Goal: Find specific page/section: Find specific page/section

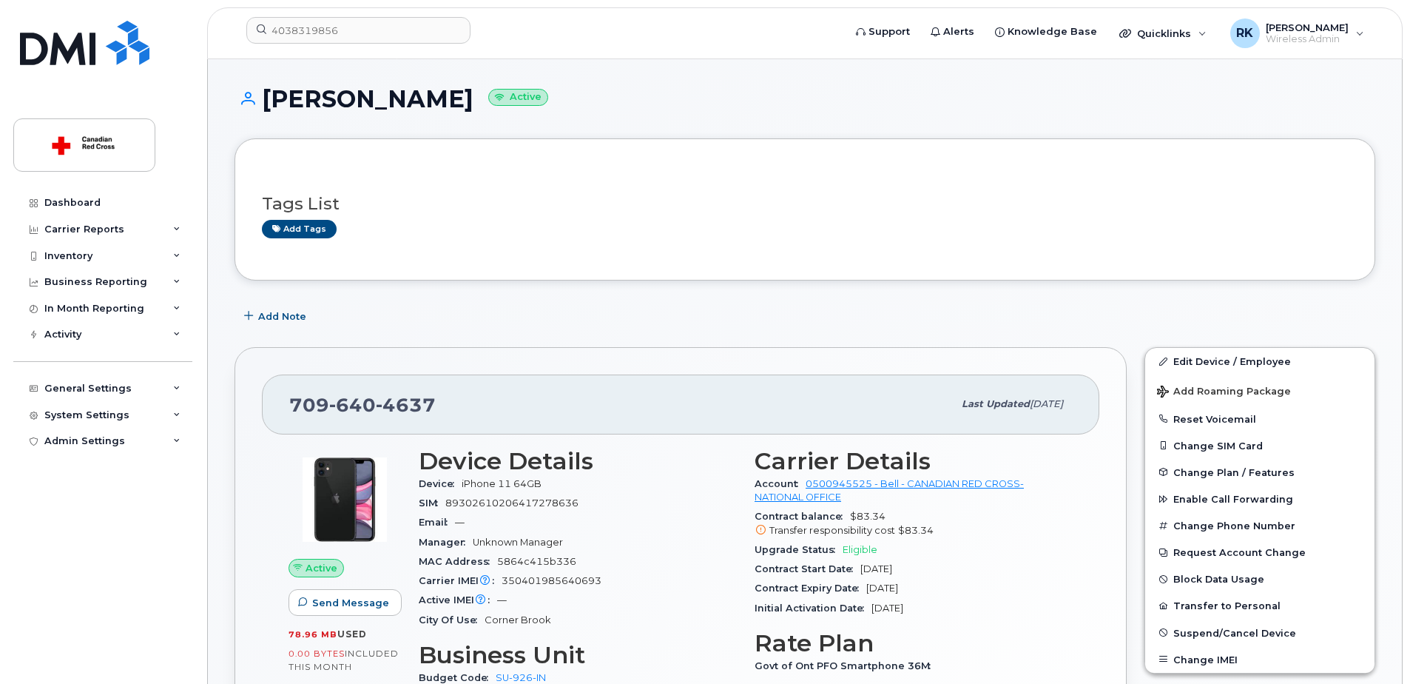
scroll to position [74, 0]
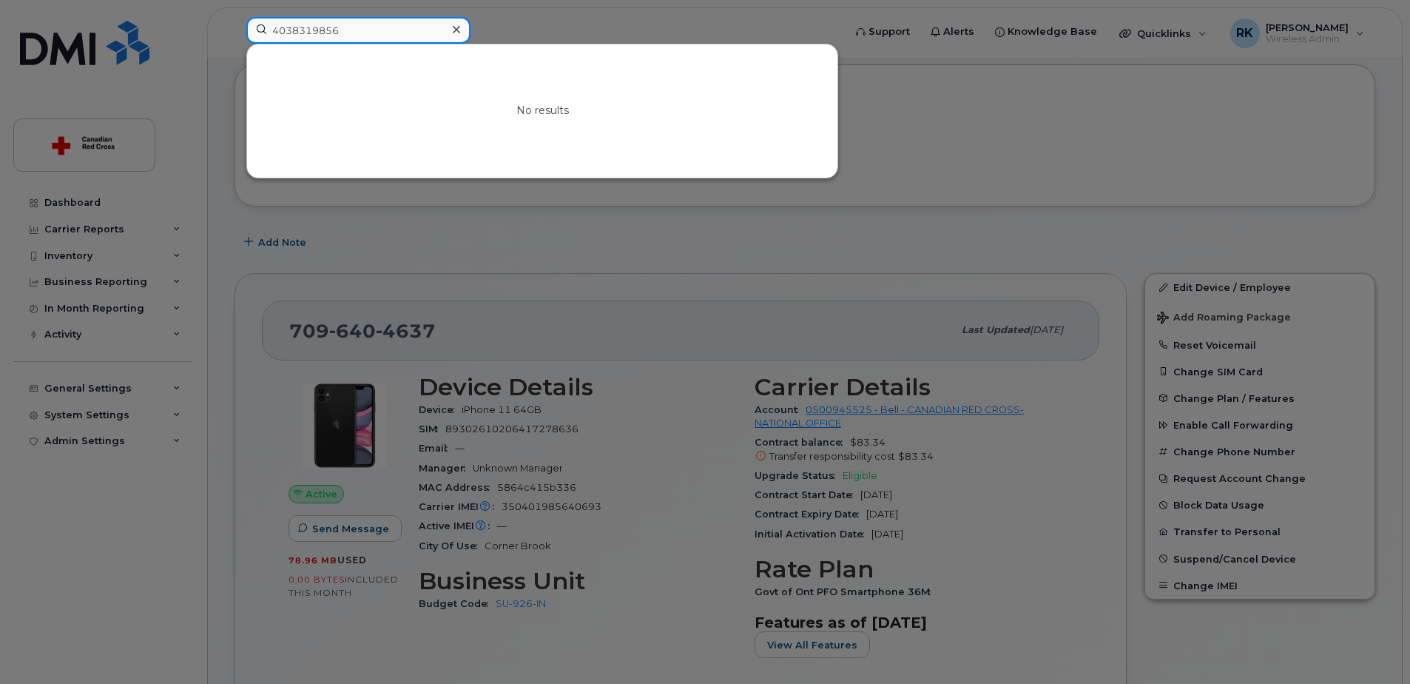
click at [315, 28] on input "4038319856" at bounding box center [358, 30] width 224 height 27
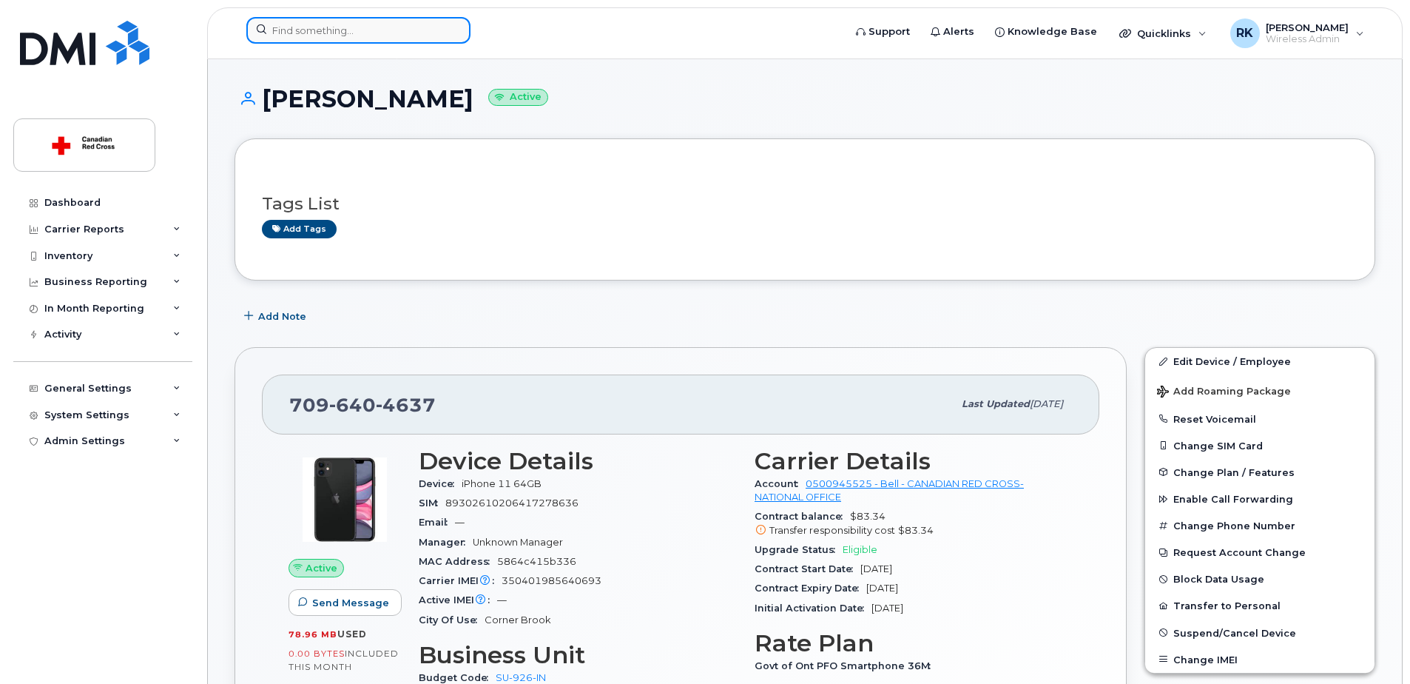
click at [326, 31] on input at bounding box center [358, 30] width 224 height 27
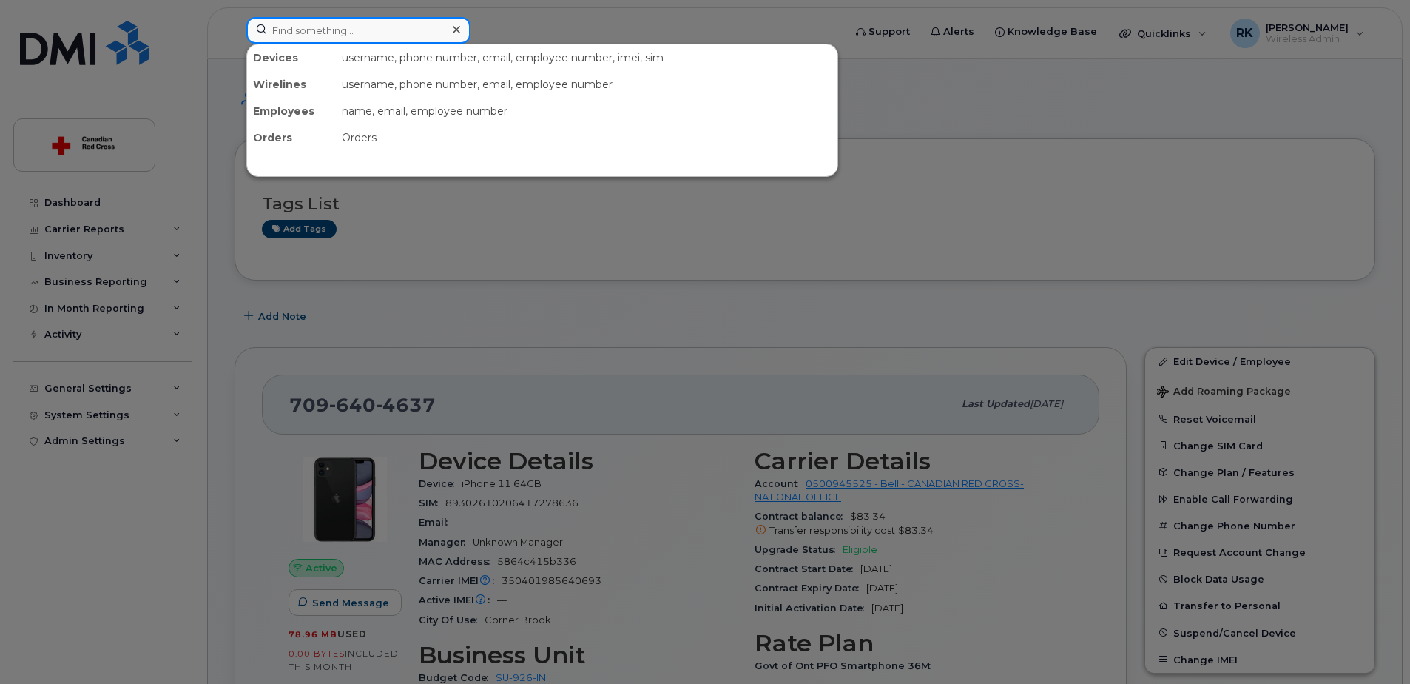
paste input "https://canadianredcross.sharepoint.com/:x:/r/sites/is/IS-Team/_layouts/15/doc2…"
type input "https://canadianredcross.sharepoint.com/:x:/r/sites/is/IS-Team/_layouts/15/doc2…"
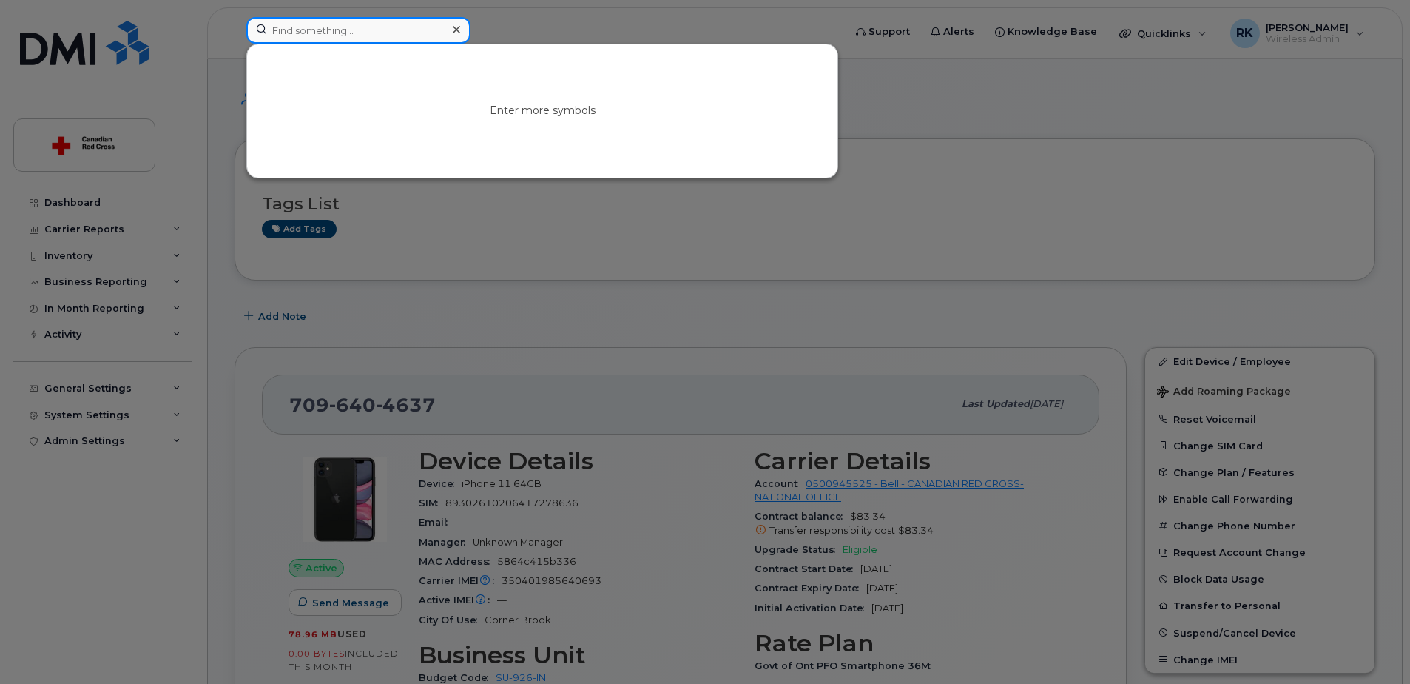
click at [325, 27] on input at bounding box center [358, 30] width 224 height 27
paste input "4038319856"
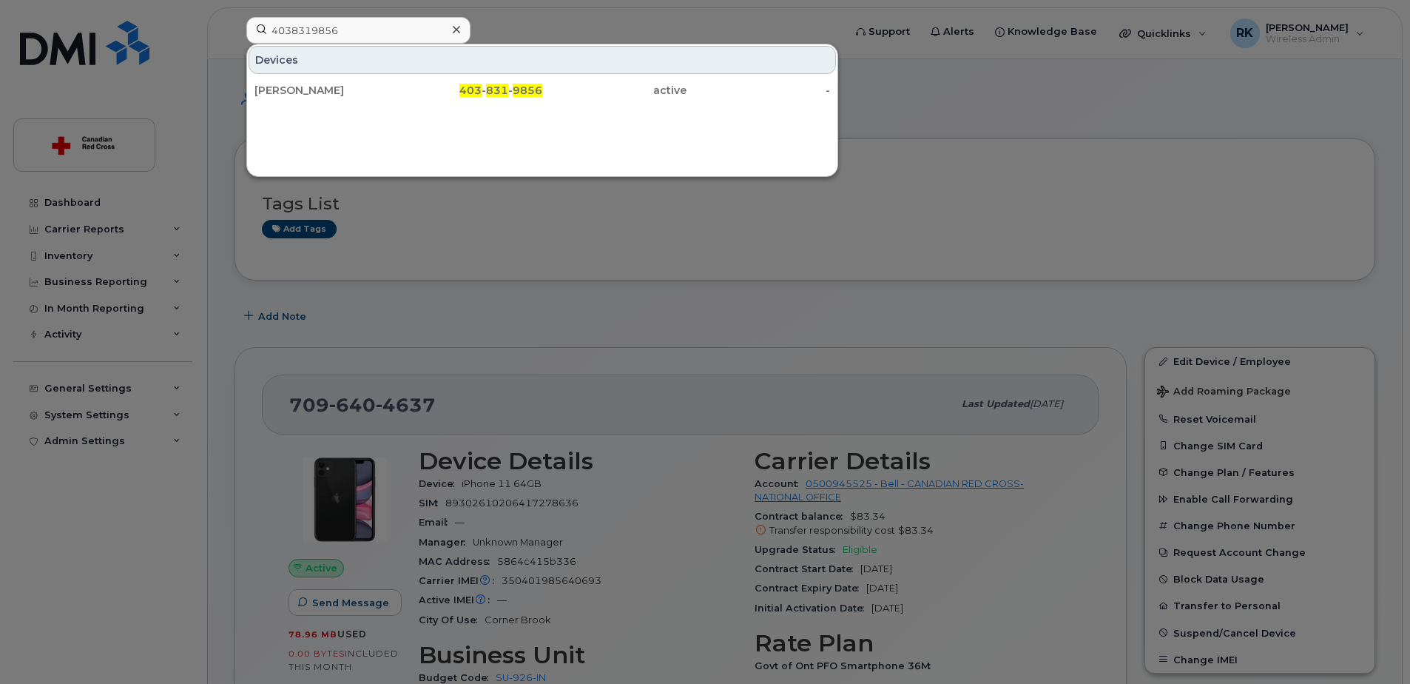
click at [772, 7] on div at bounding box center [705, 342] width 1410 height 684
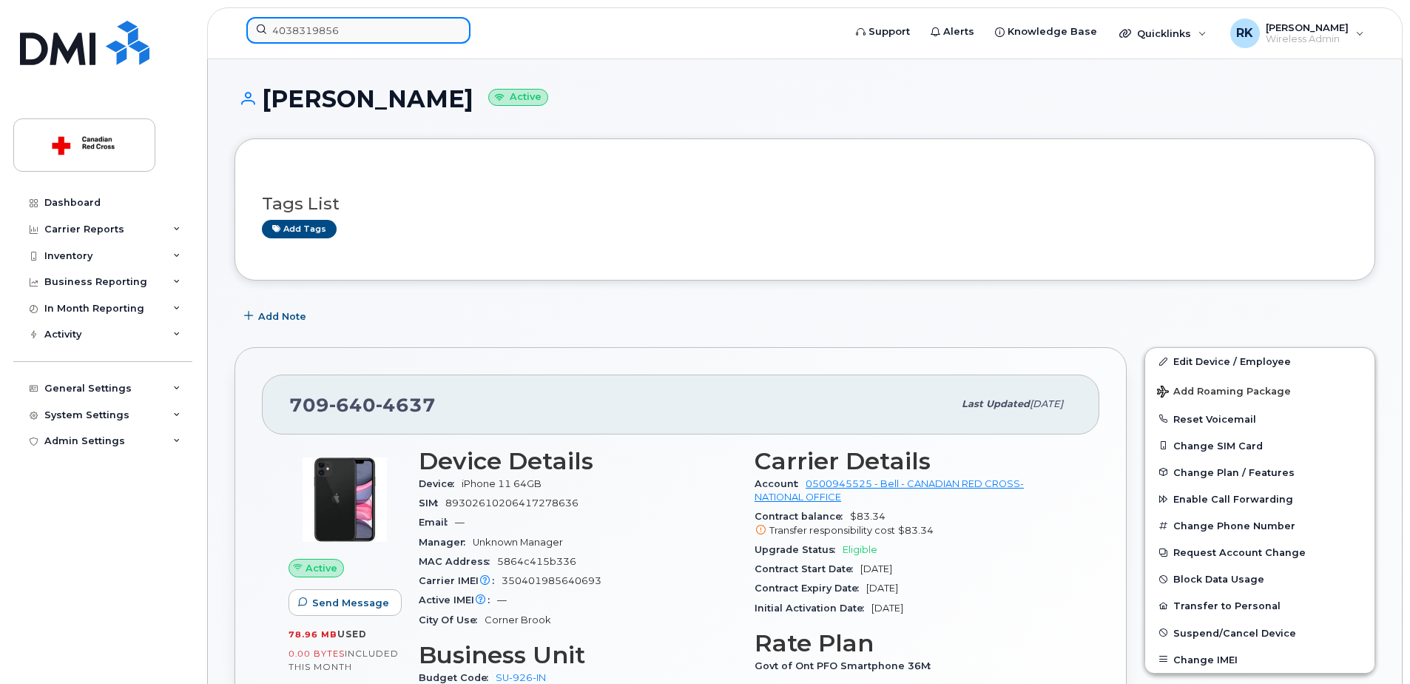
click at [314, 38] on input "4038319856" at bounding box center [358, 30] width 224 height 27
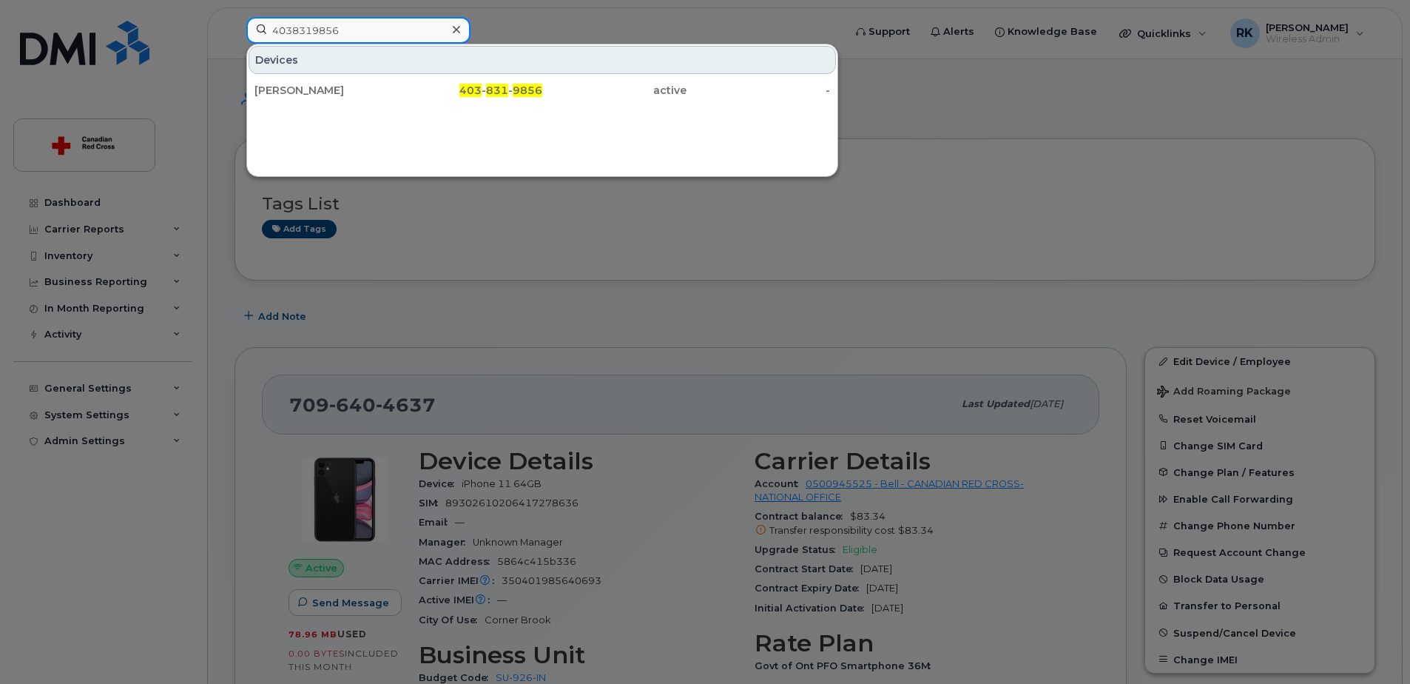
click at [314, 38] on input "4038319856" at bounding box center [358, 30] width 224 height 27
paste input "705-542-2149."
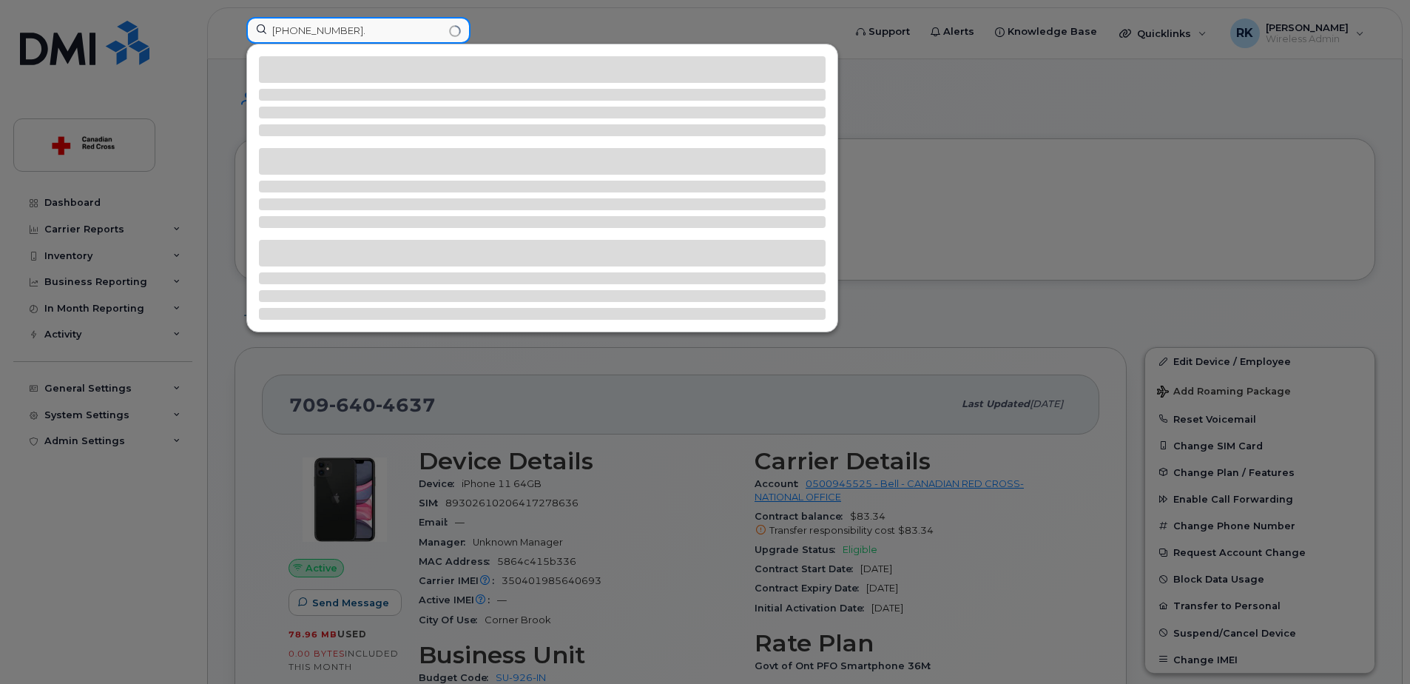
type input "705-542-2149."
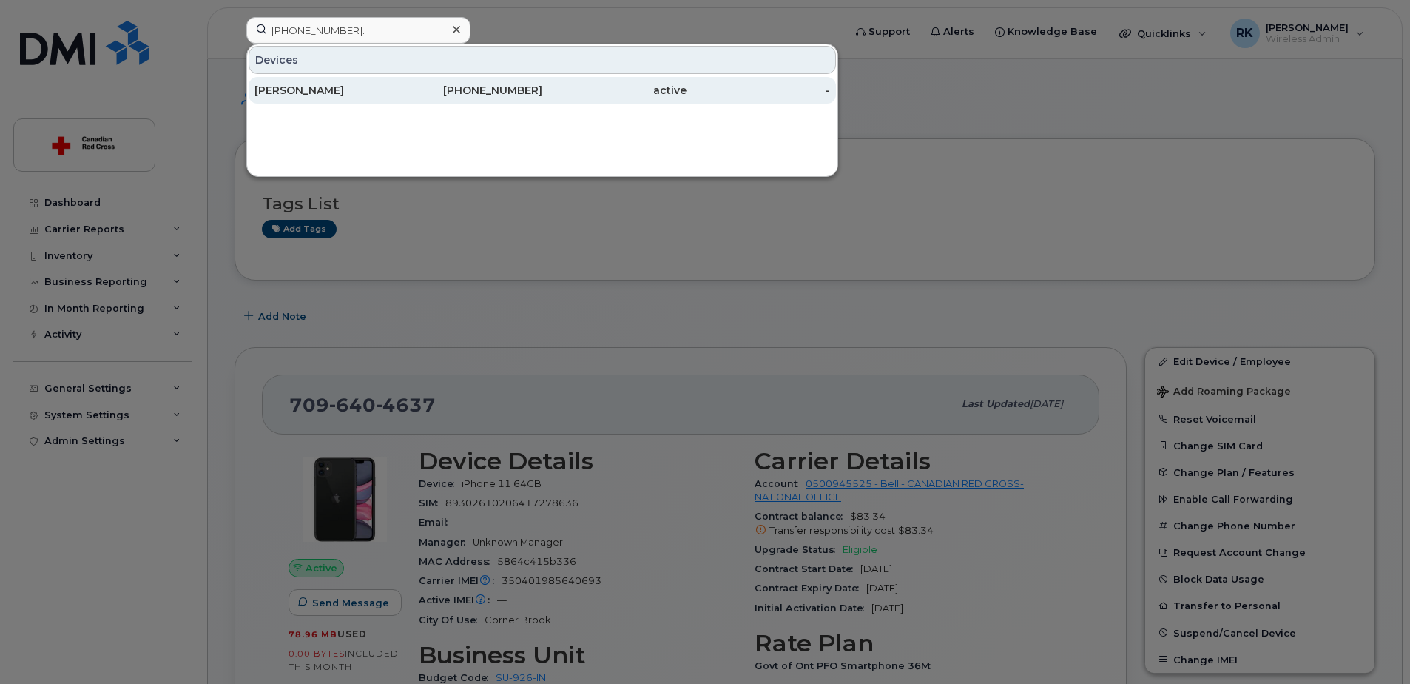
click at [337, 96] on div "Amanda Anderson" at bounding box center [327, 90] width 144 height 15
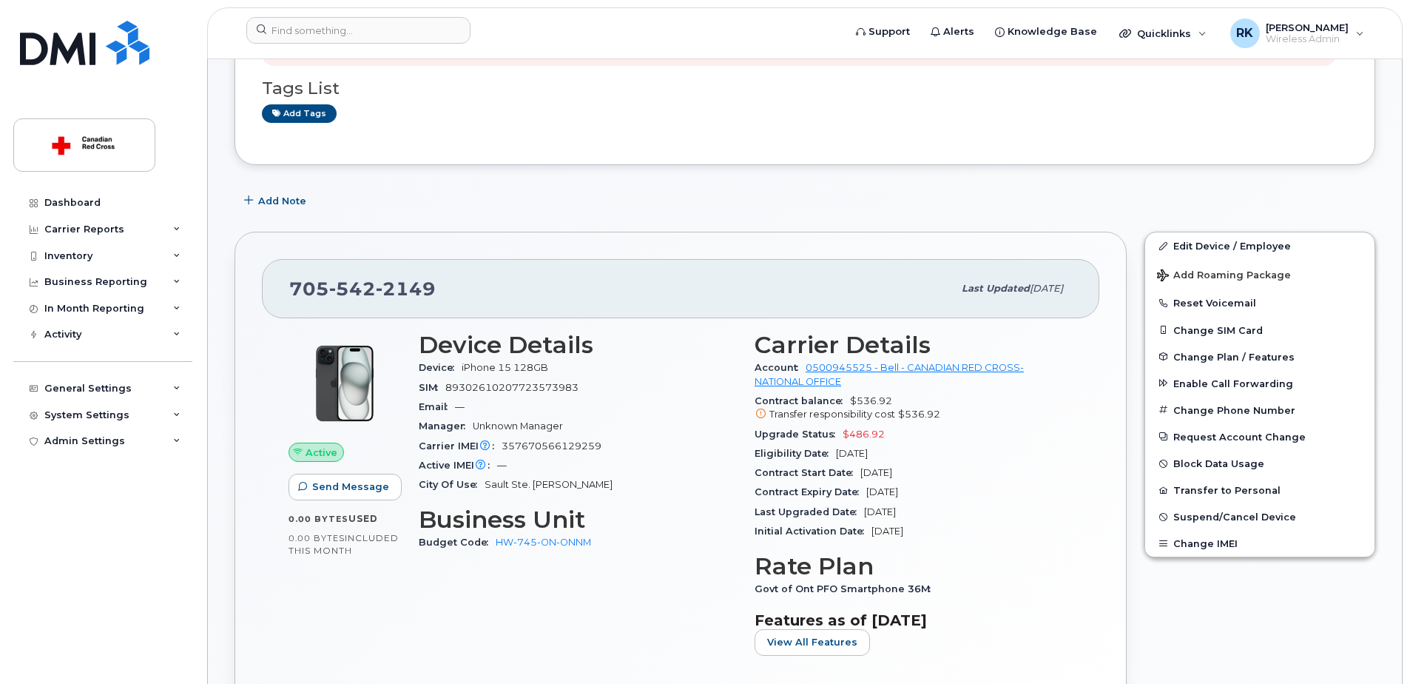
scroll to position [222, 0]
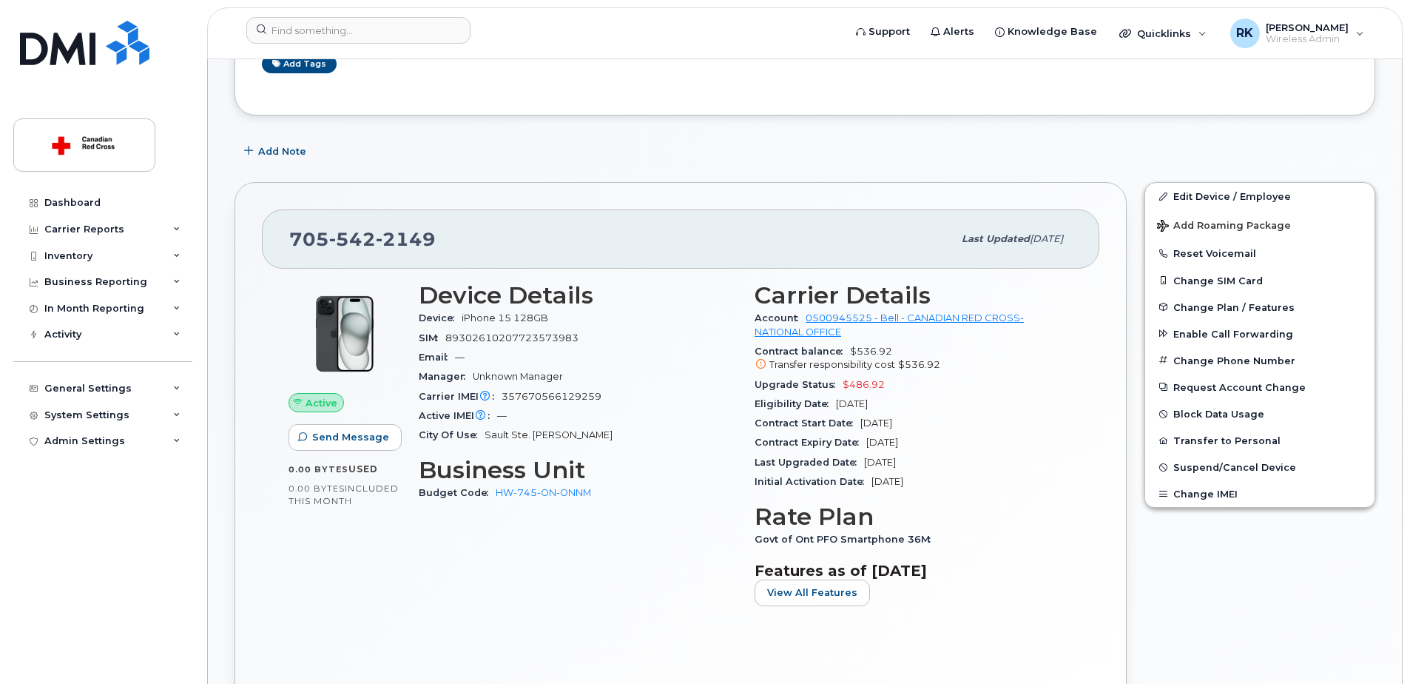
click at [545, 397] on span "357670566129259" at bounding box center [552, 396] width 100 height 11
copy span "357670566129259"
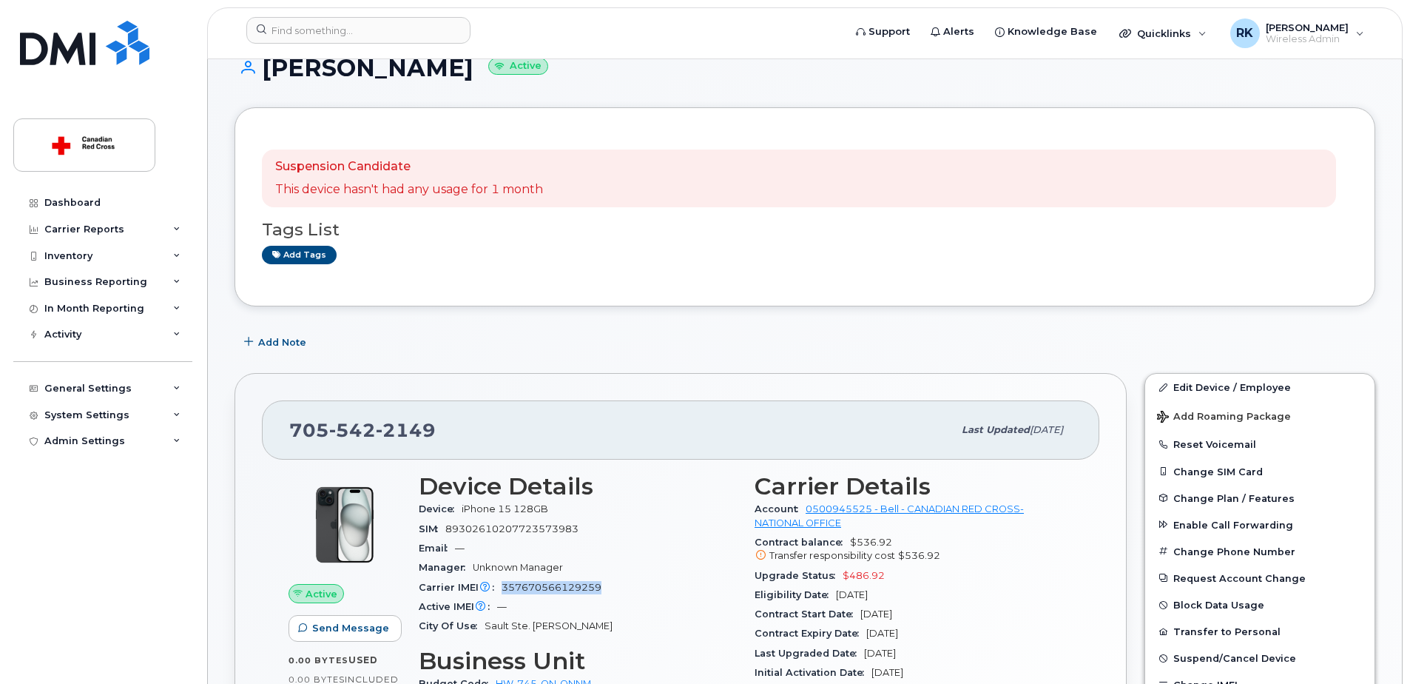
scroll to position [0, 0]
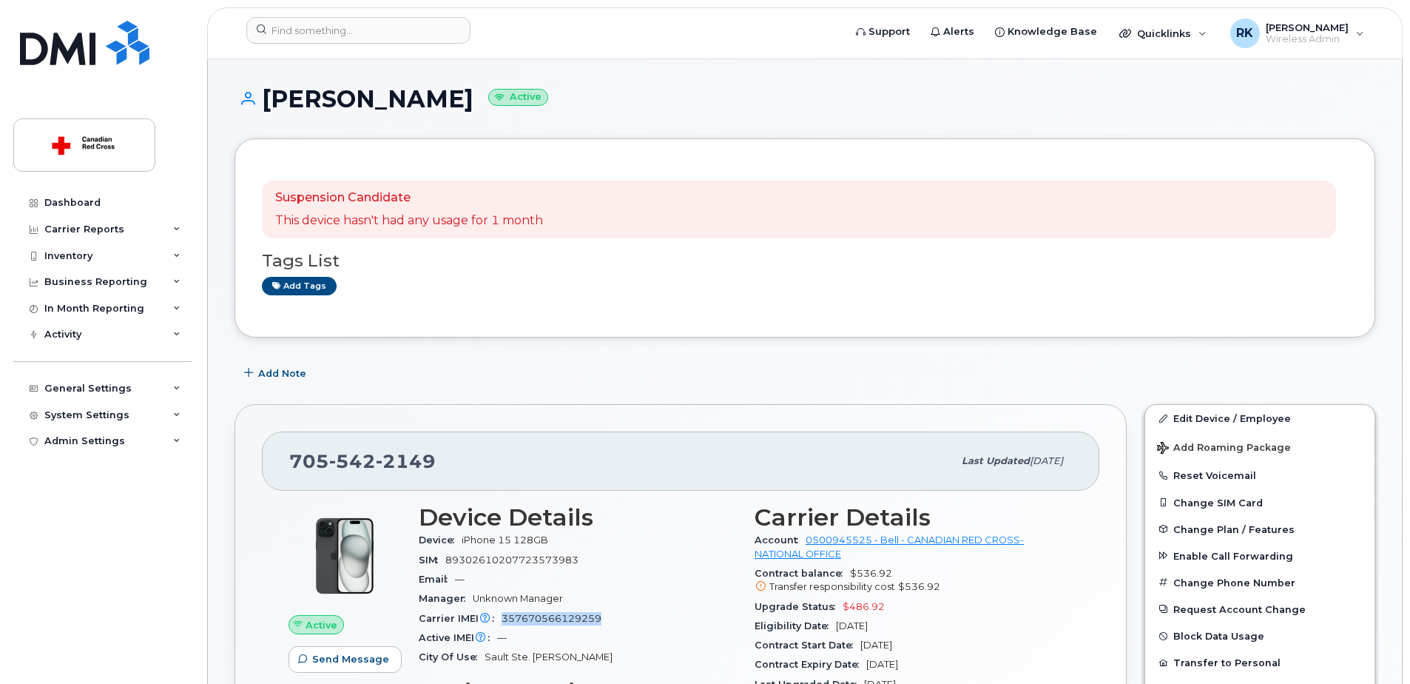
drag, startPoint x: 270, startPoint y: 99, endPoint x: 489, endPoint y: 92, distance: 219.1
click at [489, 92] on h1 "Amanda Anderson Active" at bounding box center [805, 99] width 1141 height 26
copy h1 "Amanda Anderson"
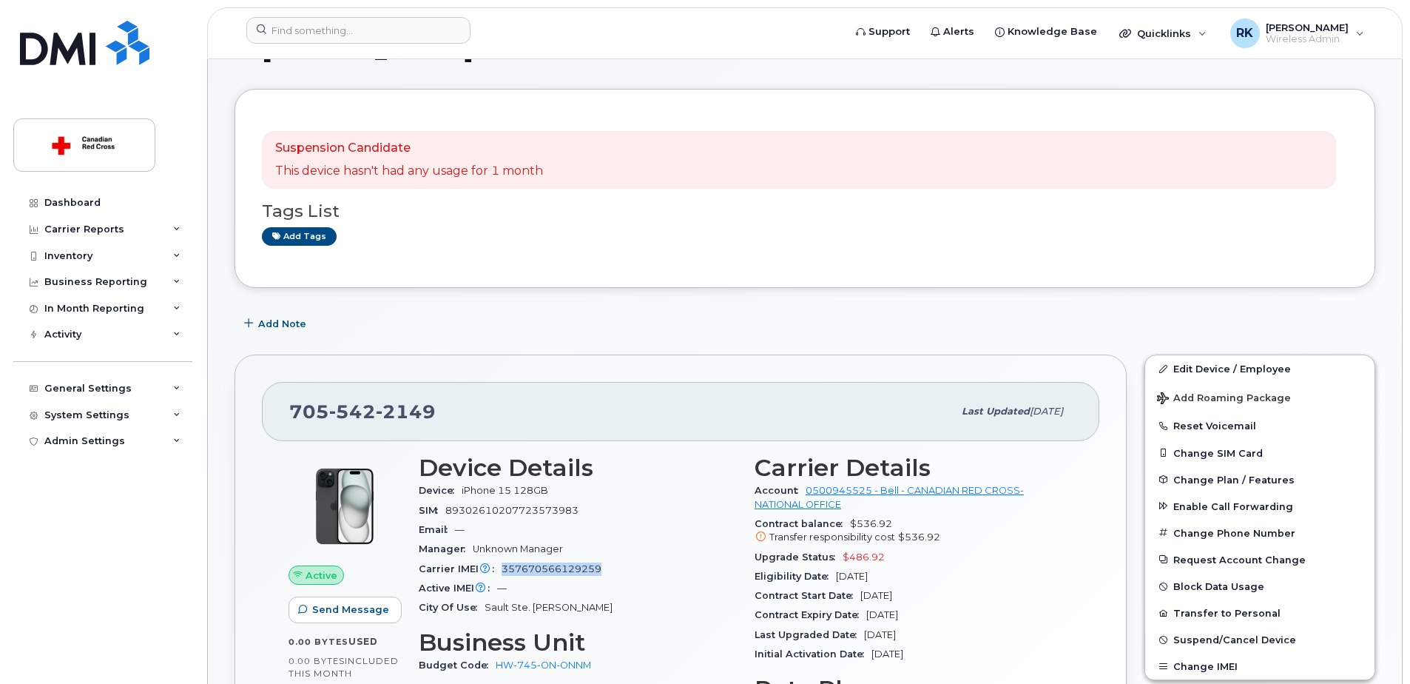
scroll to position [148, 0]
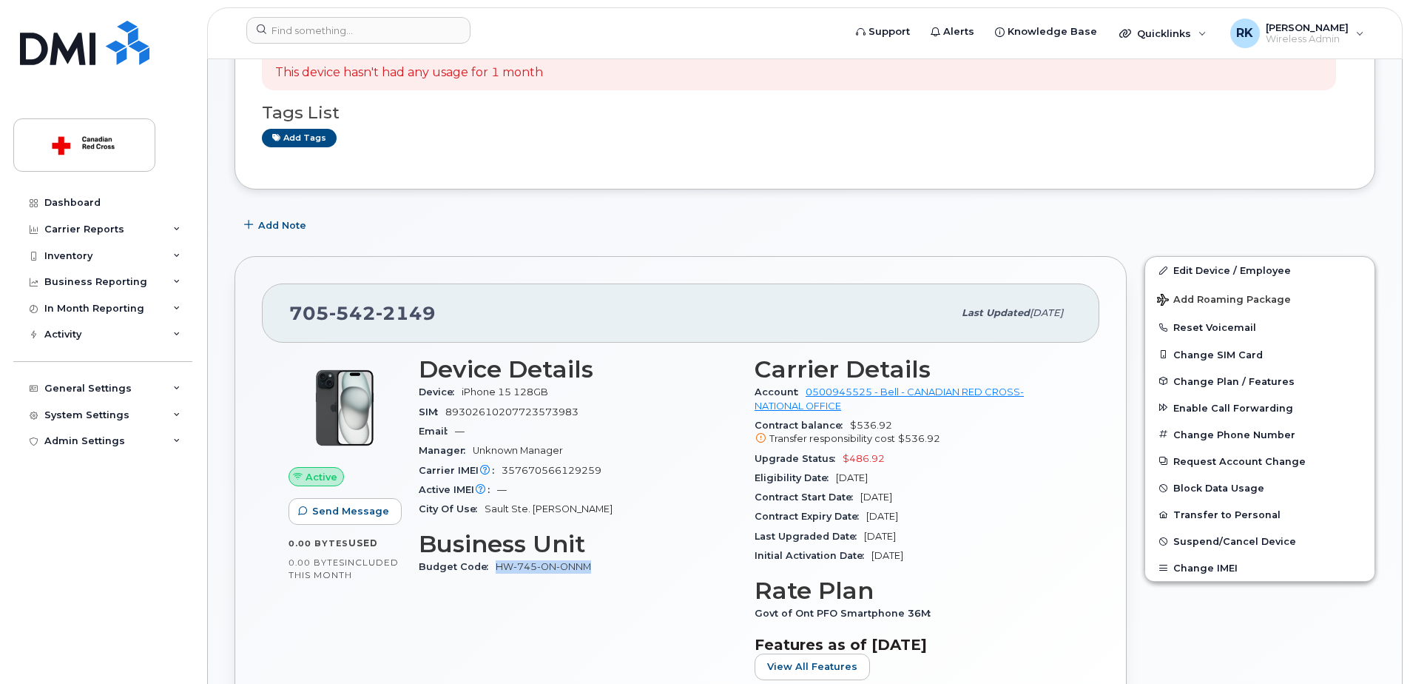
drag, startPoint x: 596, startPoint y: 568, endPoint x: 497, endPoint y: 569, distance: 99.9
click at [497, 569] on div "Budget Code HW-745-ON-ONNM" at bounding box center [578, 566] width 318 height 19
copy link "HW-745-ON-ONNM"
